Goal: Browse casually

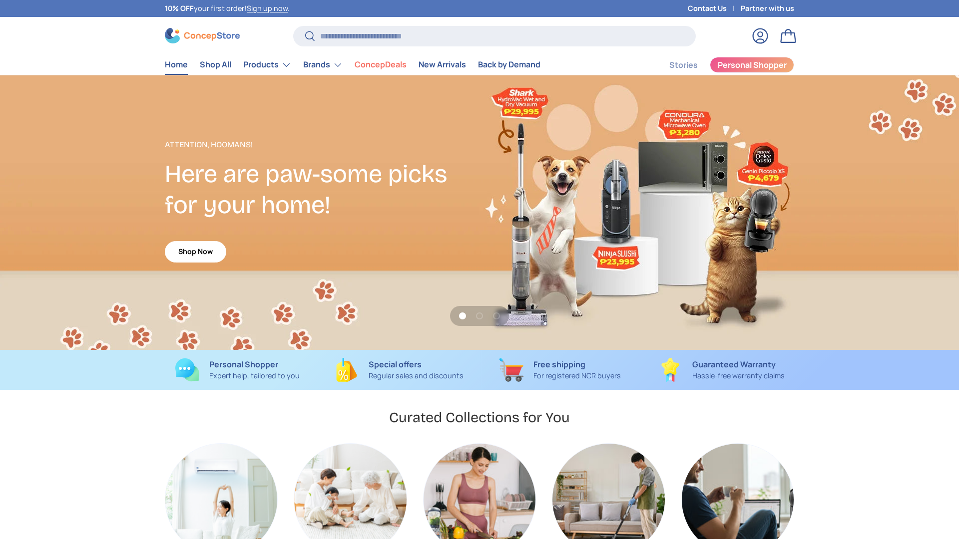
scroll to position [2583, 4082]
